Goal: Connect with others: Connect with others

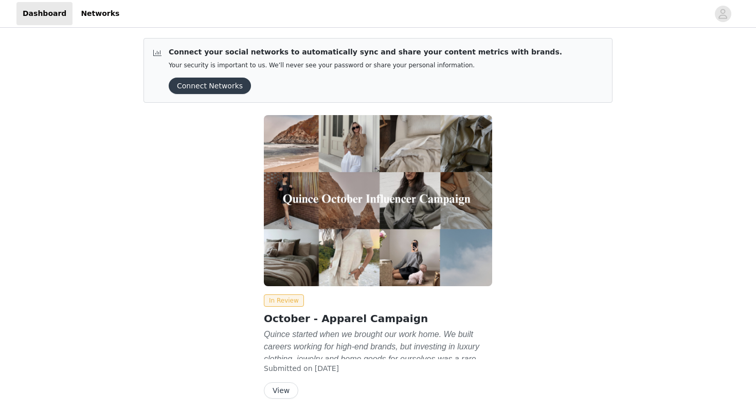
scroll to position [41, 0]
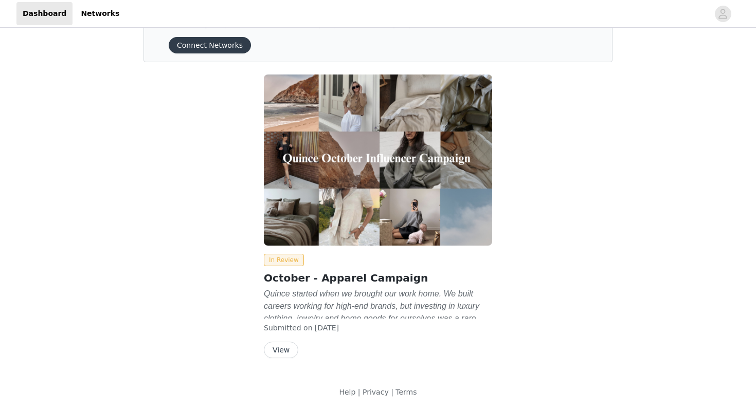
click at [290, 349] on button "View" at bounding box center [281, 350] width 34 height 16
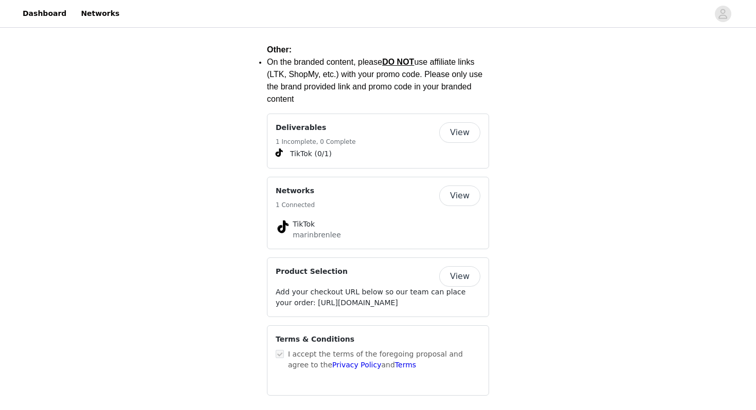
scroll to position [1505, 0]
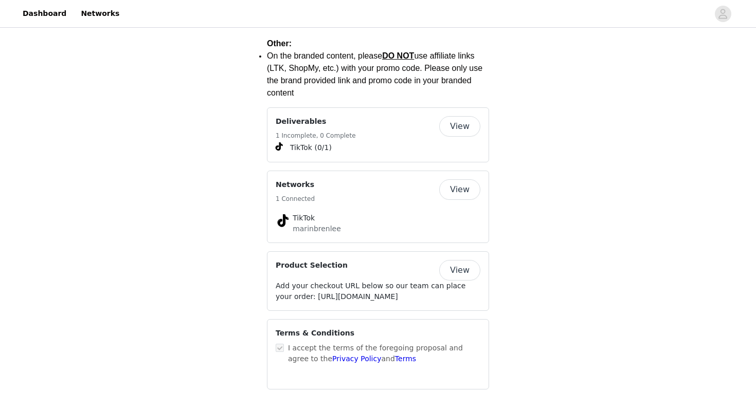
click at [460, 116] on button "View" at bounding box center [459, 126] width 41 height 21
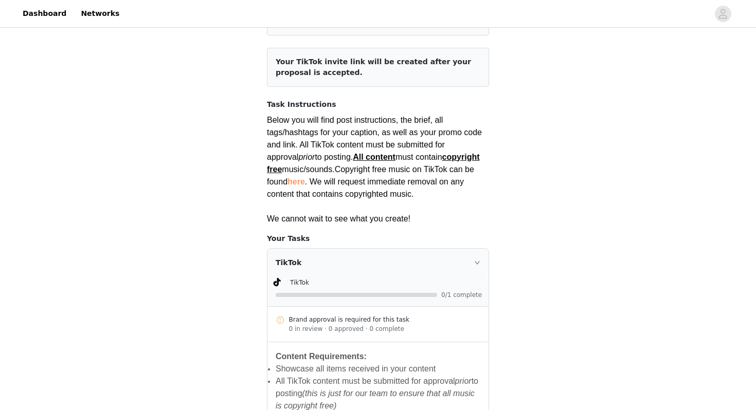
click at [386, 261] on div "TikTok" at bounding box center [377, 263] width 221 height 28
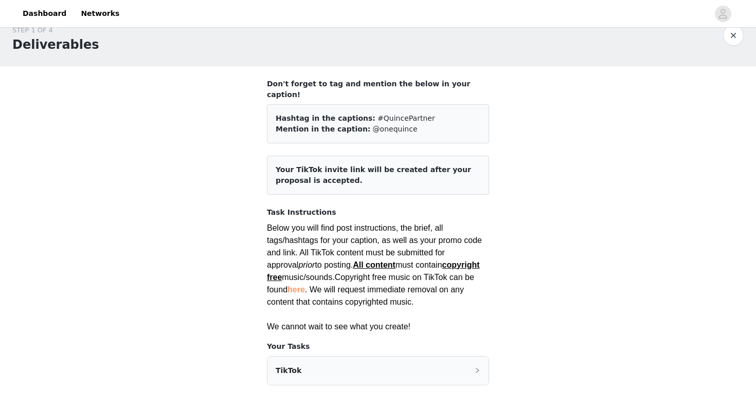
scroll to position [5, 0]
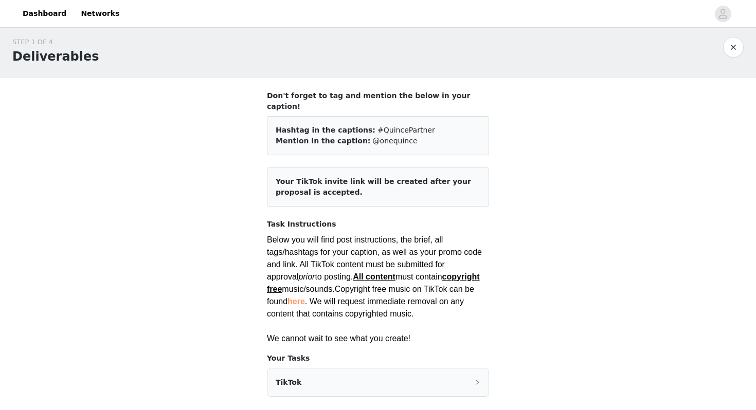
click at [315, 376] on div "TikTok" at bounding box center [377, 383] width 221 height 28
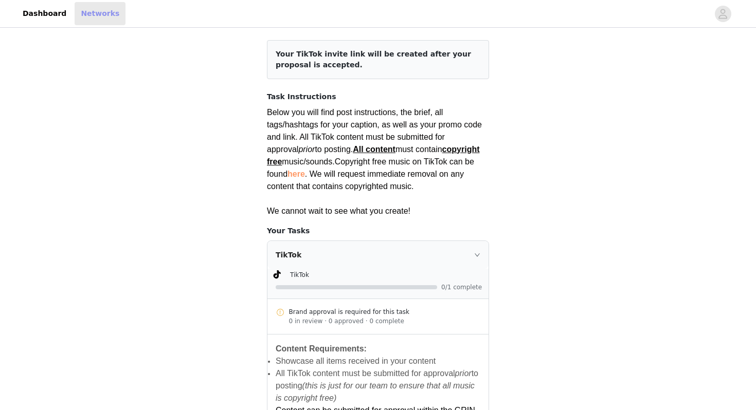
scroll to position [89, 0]
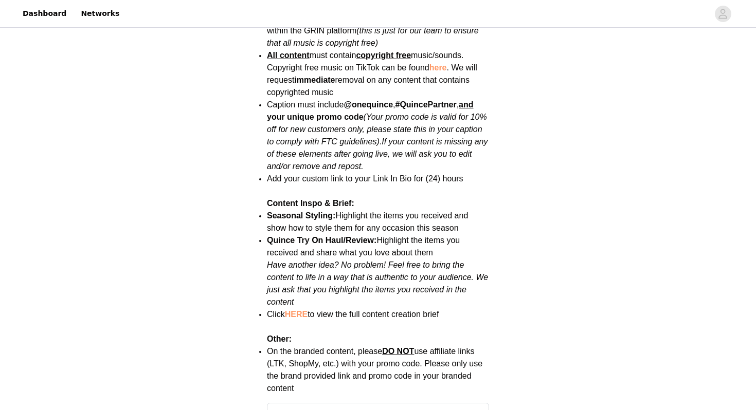
scroll to position [1505, 0]
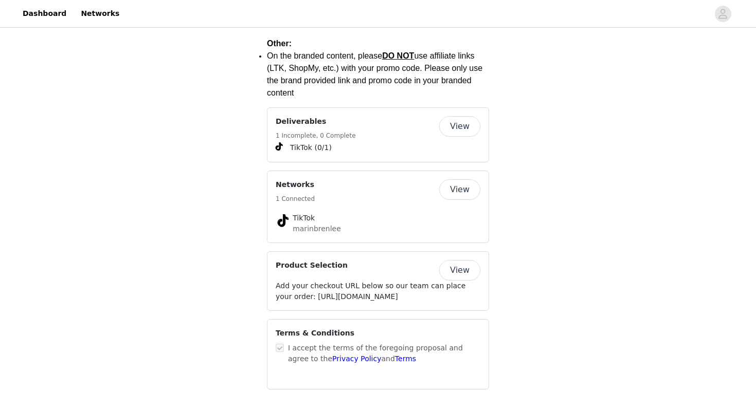
click at [456, 179] on button "View" at bounding box center [459, 189] width 41 height 21
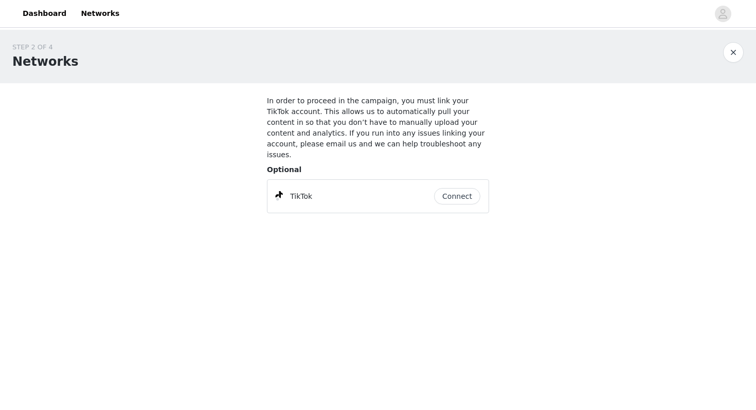
click at [454, 190] on button "Connect" at bounding box center [457, 196] width 46 height 16
click at [415, 244] on body "Dashboard Networks STEP 2 OF 4 Networks In order to proceed in the campaign, yo…" at bounding box center [378, 205] width 756 height 410
